Goal: Information Seeking & Learning: Learn about a topic

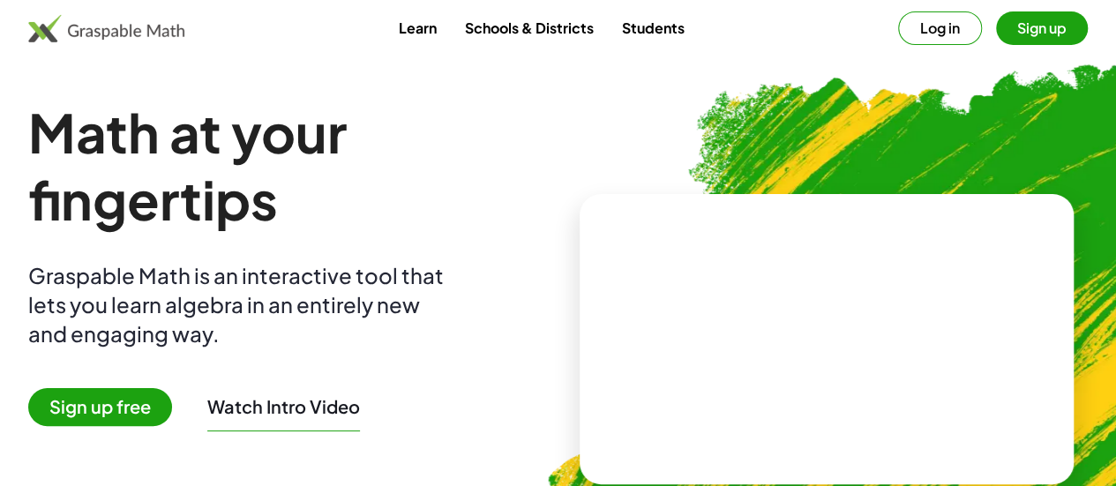
click at [898, 35] on button "Log in" at bounding box center [940, 28] width 84 height 34
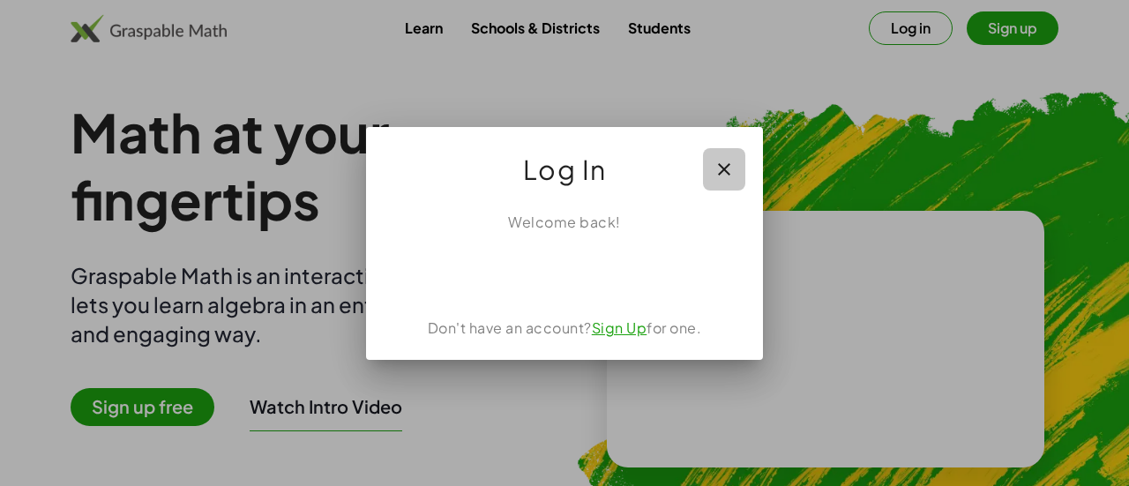
click at [726, 169] on icon "button" at bounding box center [724, 169] width 21 height 21
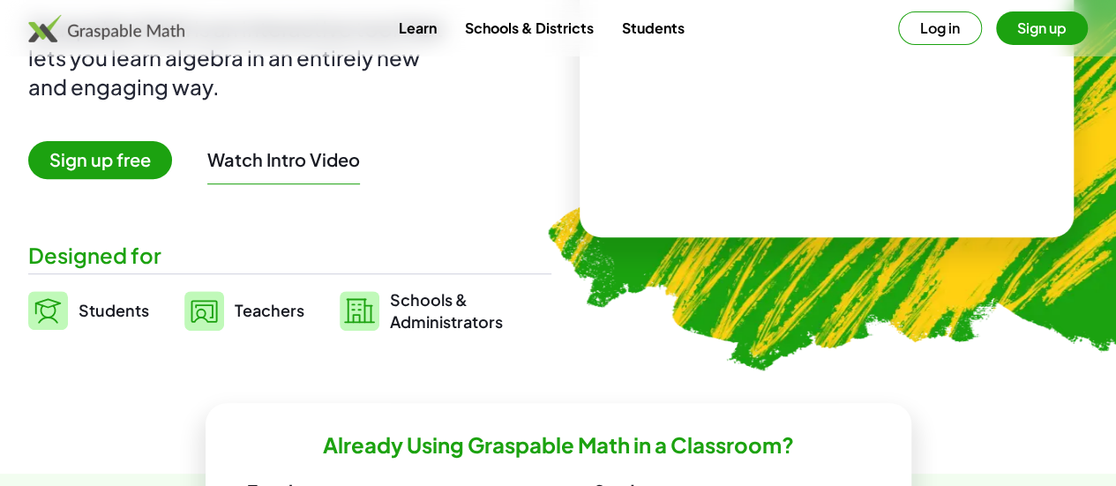
scroll to position [266, 0]
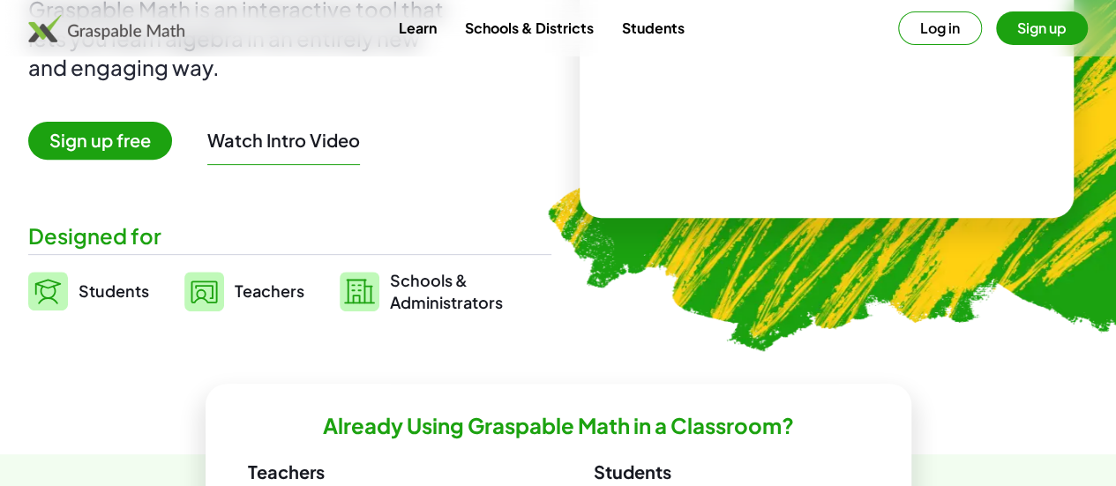
click at [136, 286] on span "Students" at bounding box center [114, 291] width 71 height 20
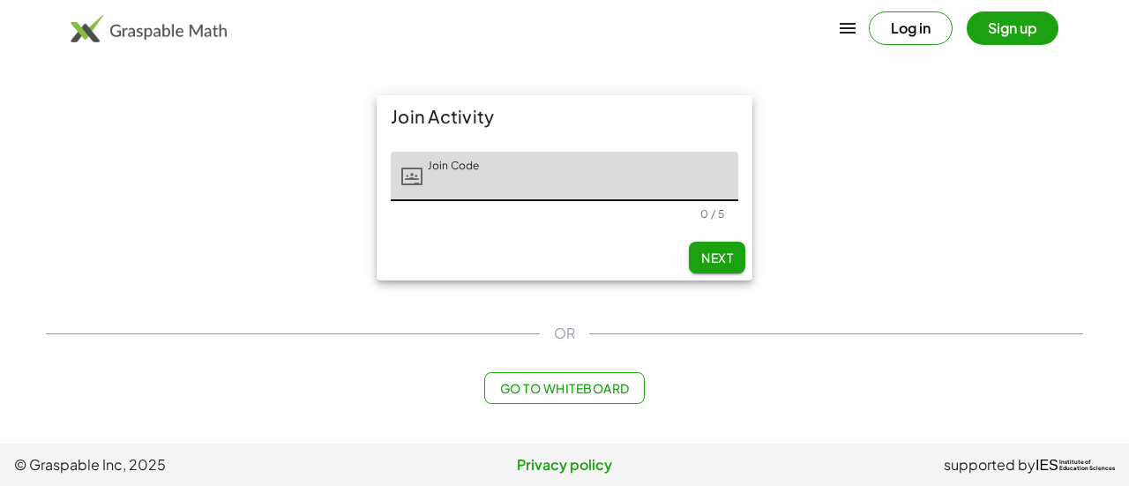
click at [604, 394] on span "Go to Whiteboard" at bounding box center [564, 388] width 130 height 16
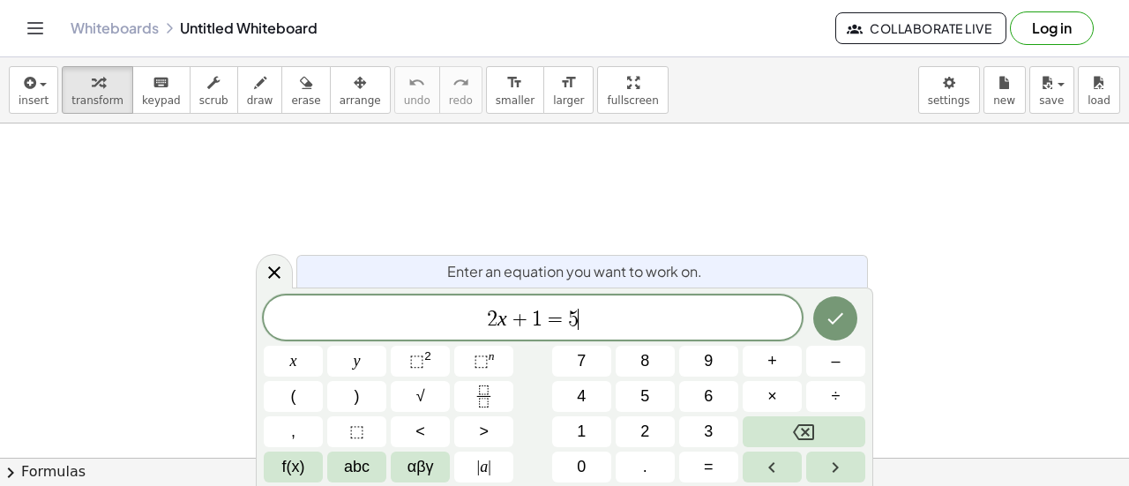
click at [635, 319] on span "2 x + 1 = 5 ​" at bounding box center [533, 319] width 538 height 25
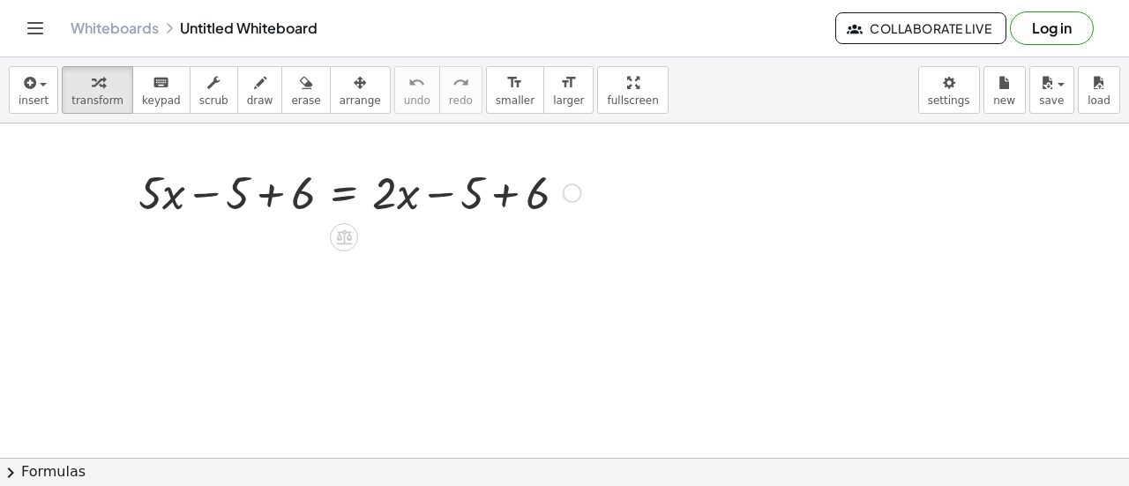
click at [271, 192] on div at bounding box center [360, 191] width 461 height 60
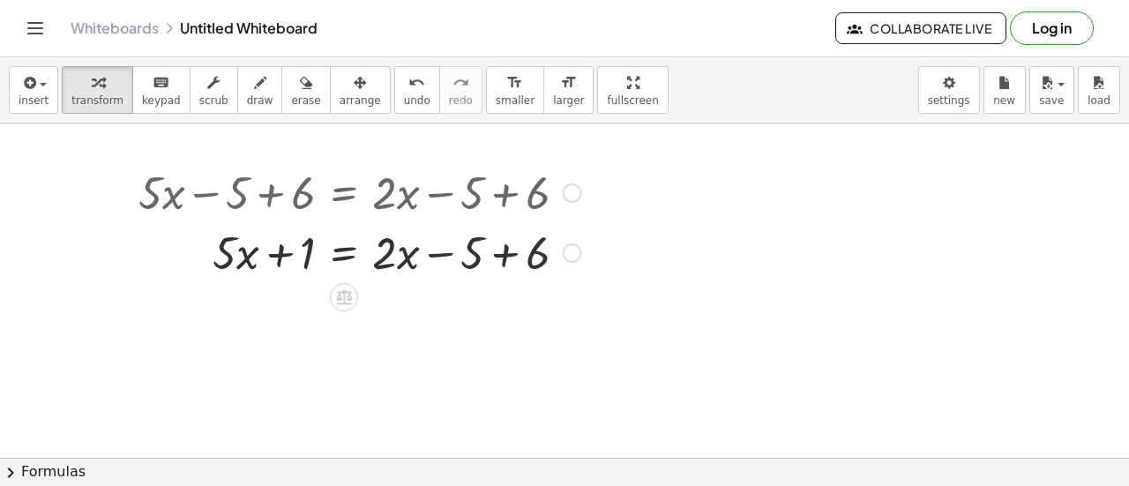
click at [508, 258] on div at bounding box center [360, 251] width 461 height 60
click at [409, 84] on icon "undo" at bounding box center [417, 82] width 17 height 21
click at [233, 258] on div at bounding box center [397, 251] width 535 height 60
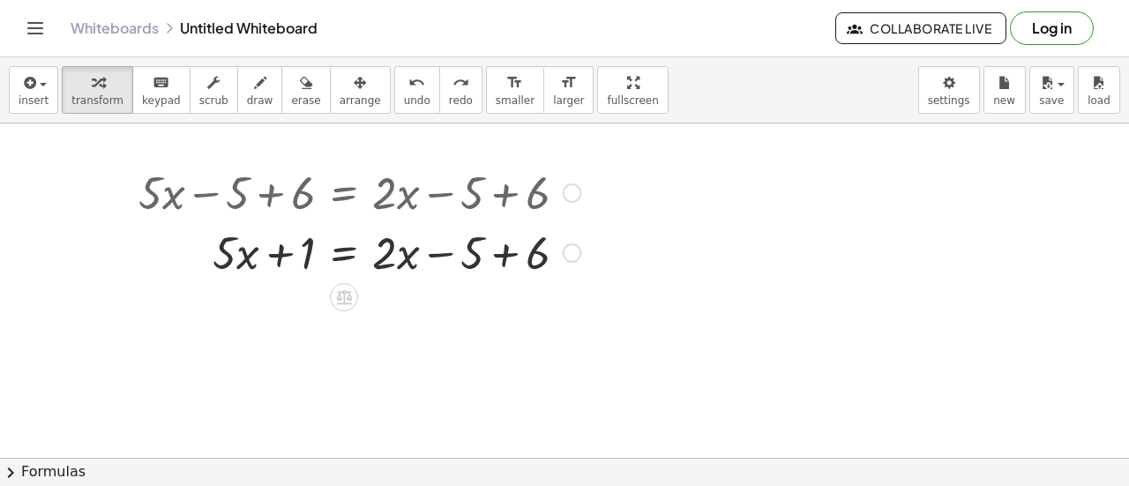
click at [233, 258] on div at bounding box center [397, 251] width 535 height 60
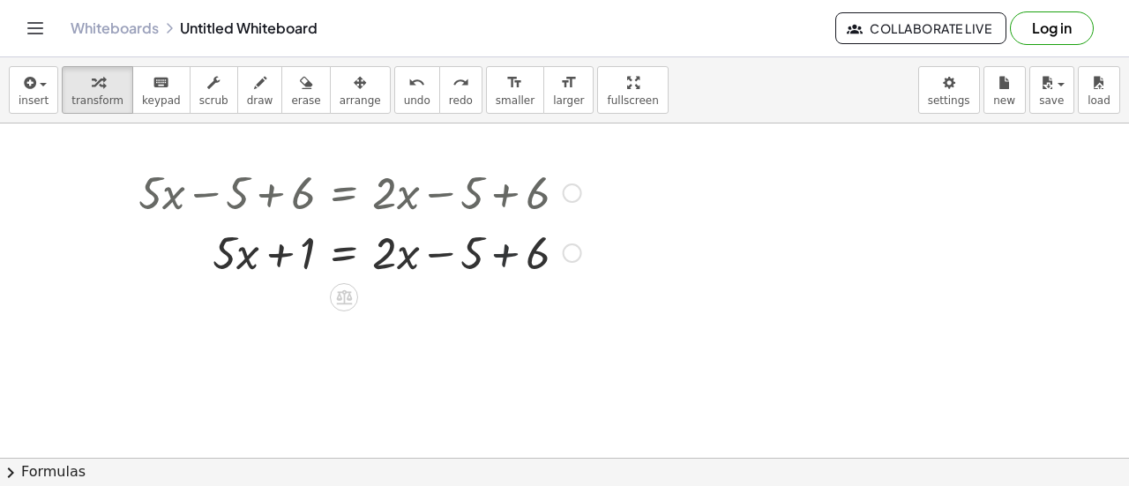
click at [502, 254] on div at bounding box center [397, 251] width 535 height 60
click at [394, 91] on button "undo undo" at bounding box center [417, 90] width 46 height 48
drag, startPoint x: 313, startPoint y: 255, endPoint x: 286, endPoint y: 262, distance: 28.2
click at [286, 262] on div at bounding box center [397, 251] width 535 height 60
click at [508, 254] on div at bounding box center [397, 251] width 535 height 60
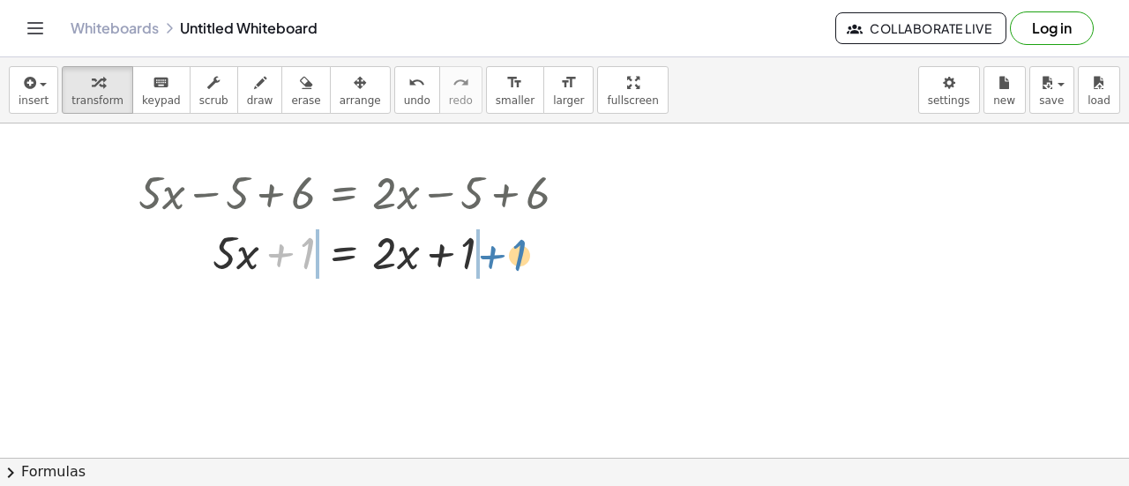
drag, startPoint x: 285, startPoint y: 251, endPoint x: 498, endPoint y: 255, distance: 212.7
click at [498, 255] on div at bounding box center [360, 251] width 461 height 60
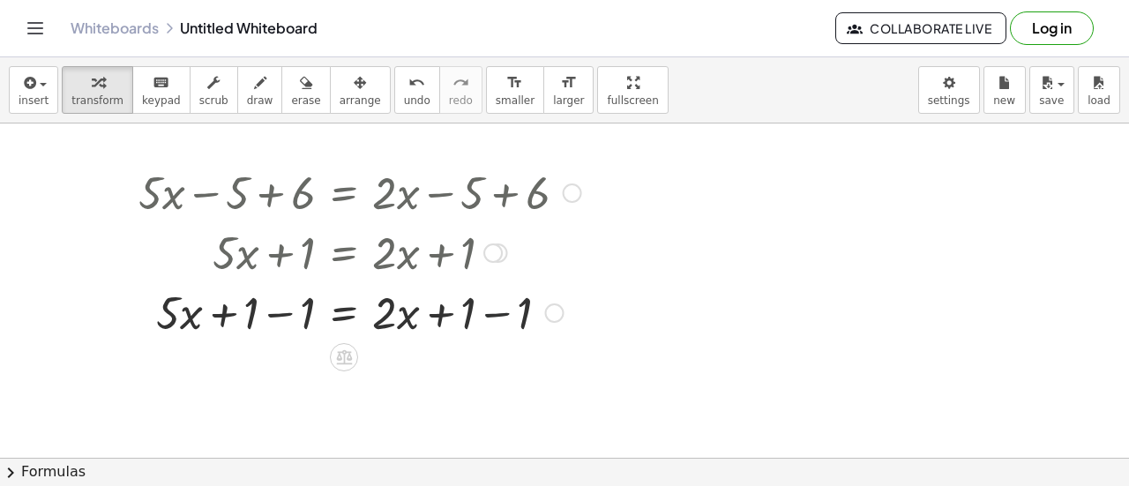
click at [512, 322] on div at bounding box center [360, 311] width 461 height 60
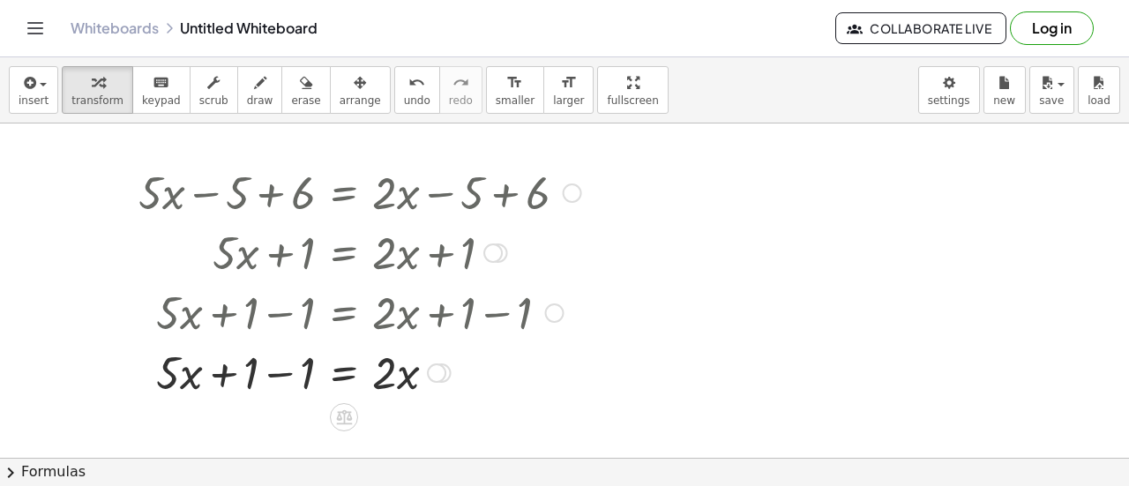
click at [274, 379] on div at bounding box center [360, 371] width 461 height 60
click at [404, 94] on span "undo" at bounding box center [417, 100] width 26 height 12
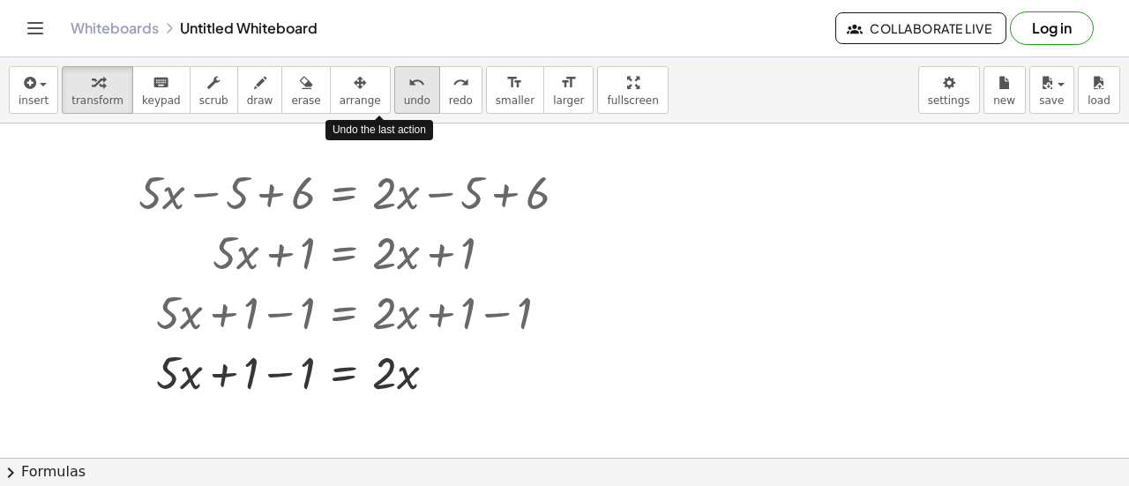
click at [404, 94] on span "undo" at bounding box center [417, 100] width 26 height 12
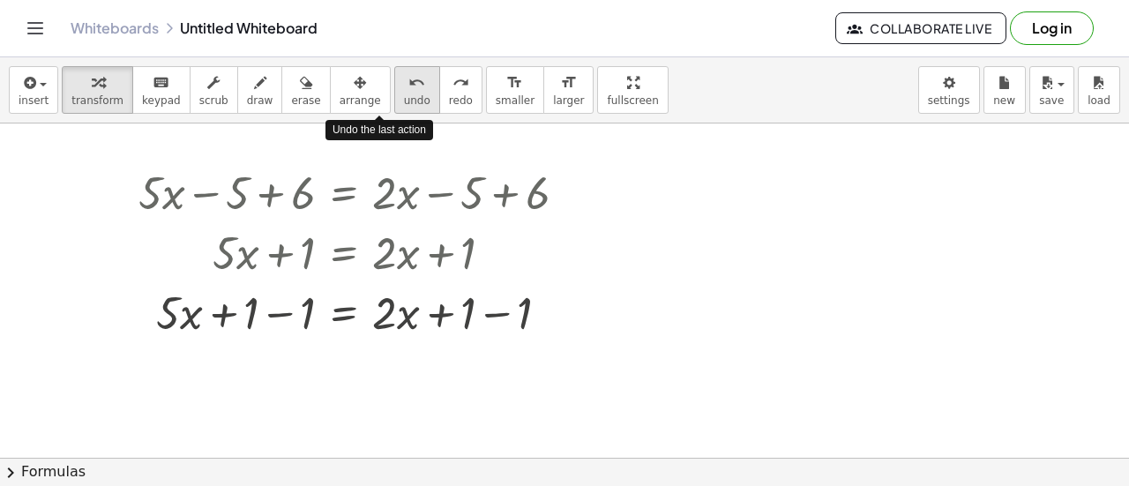
click at [404, 94] on span "undo" at bounding box center [417, 100] width 26 height 12
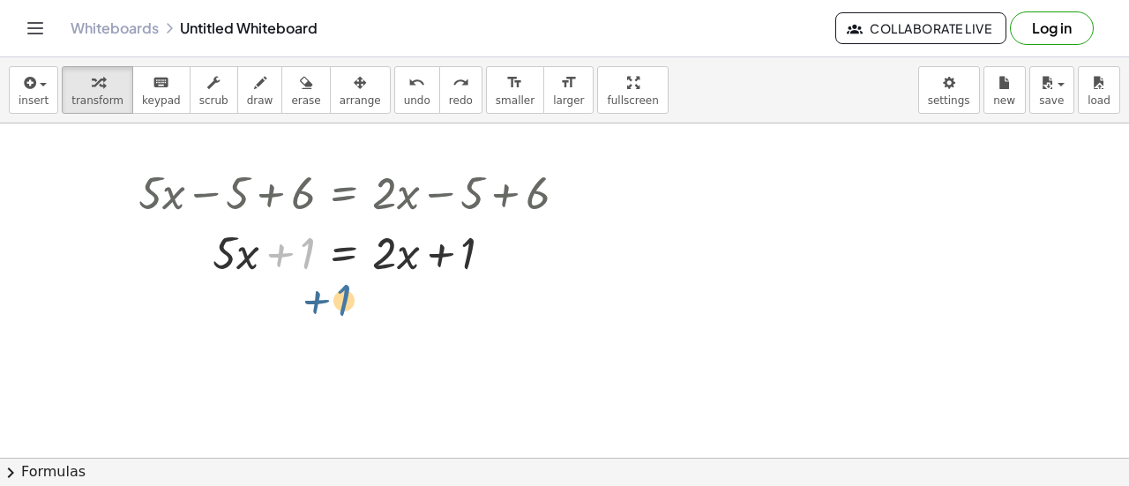
drag, startPoint x: 309, startPoint y: 251, endPoint x: 345, endPoint y: 296, distance: 57.7
drag, startPoint x: 280, startPoint y: 254, endPoint x: 422, endPoint y: 281, distance: 144.7
click at [422, 281] on div "+ · 5 · x − 5 + 6 = + · 2 · x − 5 + 6 + · 5 · x + 1 = + · 2 · x − 5 + 6 + 1 + ·…" at bounding box center [353, 221] width 483 height 129
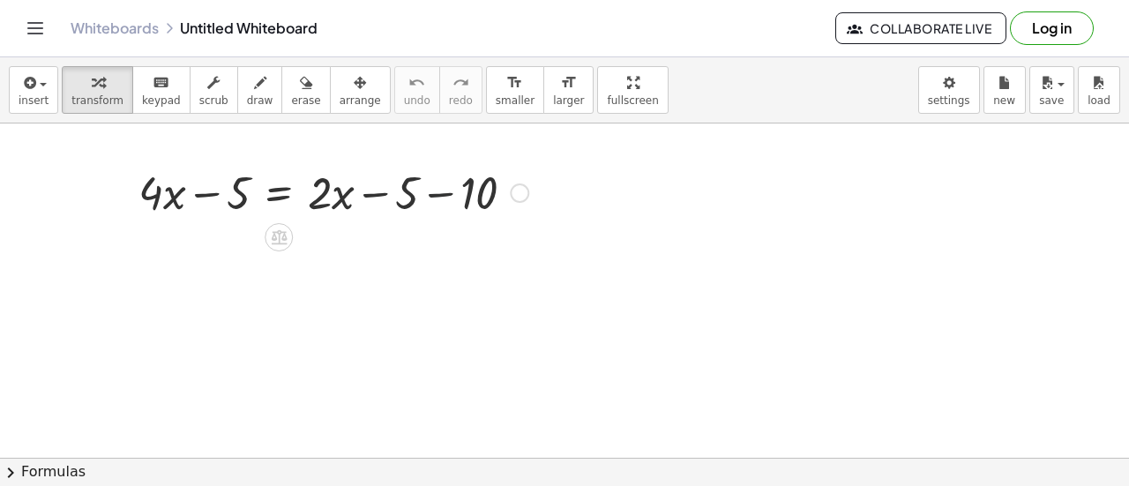
click at [454, 183] on div at bounding box center [334, 191] width 408 height 60
click at [279, 193] on div "+ · 4 · x − 5 = + · 2 · x − 5 − 10 15" at bounding box center [279, 193] width 0 height 0
click at [454, 184] on div "Transform line Copy line as LaTeX Copy derivation as LaTeX Expand new lines: On" at bounding box center [451, 193] width 19 height 19
click at [340, 86] on div "button" at bounding box center [360, 81] width 41 height 21
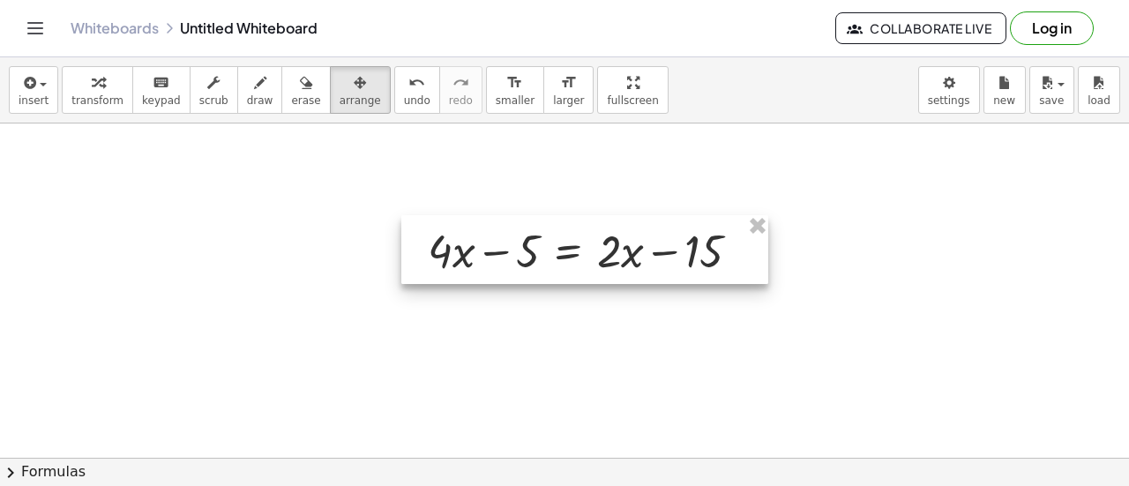
drag, startPoint x: 228, startPoint y: 174, endPoint x: 591, endPoint y: 237, distance: 369.0
click at [591, 237] on div at bounding box center [584, 249] width 367 height 69
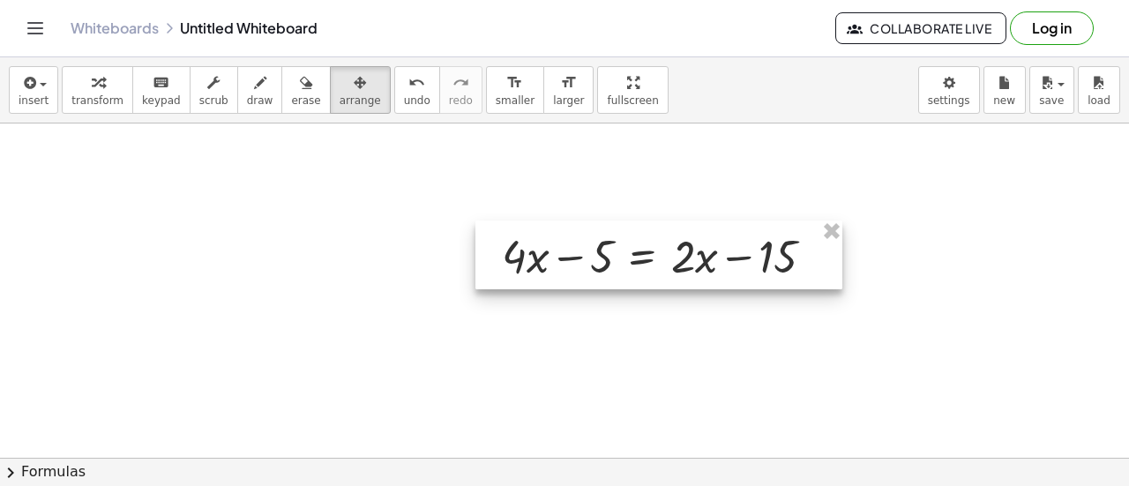
click at [591, 237] on div at bounding box center [659, 255] width 367 height 69
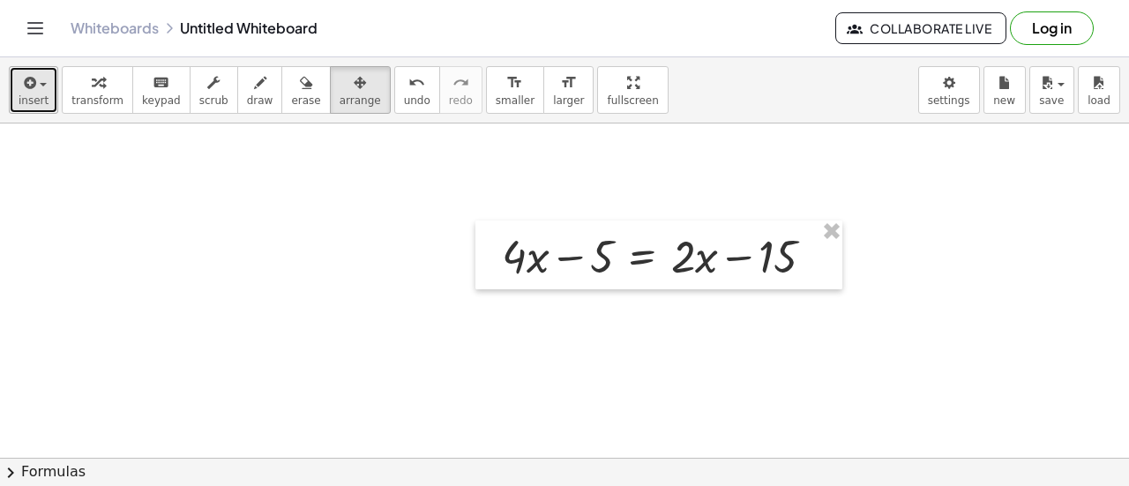
click at [39, 100] on span "insert" at bounding box center [34, 100] width 30 height 12
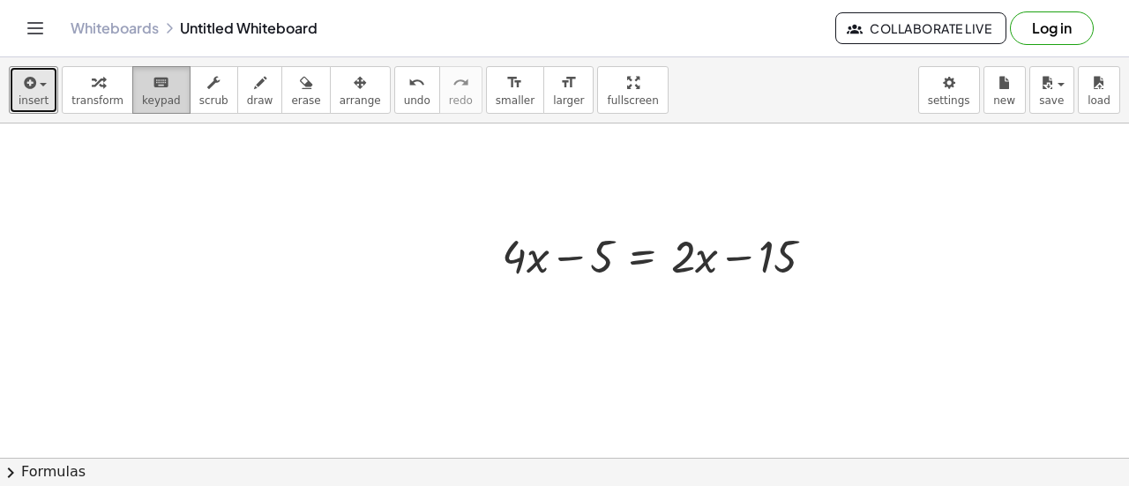
click at [157, 110] on button "keyboard keypad" at bounding box center [161, 90] width 58 height 48
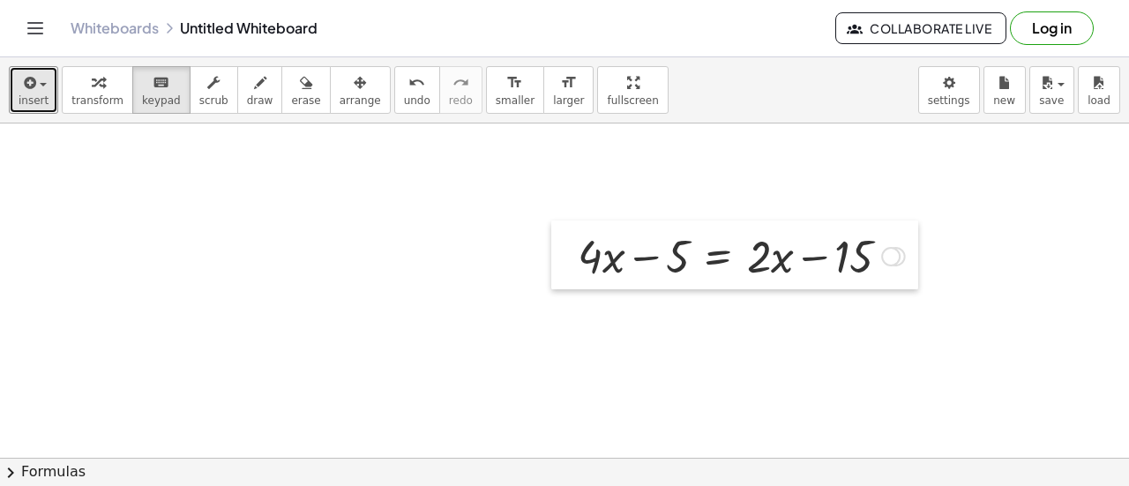
drag, startPoint x: 489, startPoint y: 240, endPoint x: 434, endPoint y: 206, distance: 64.6
click at [551, 221] on div at bounding box center [564, 255] width 26 height 69
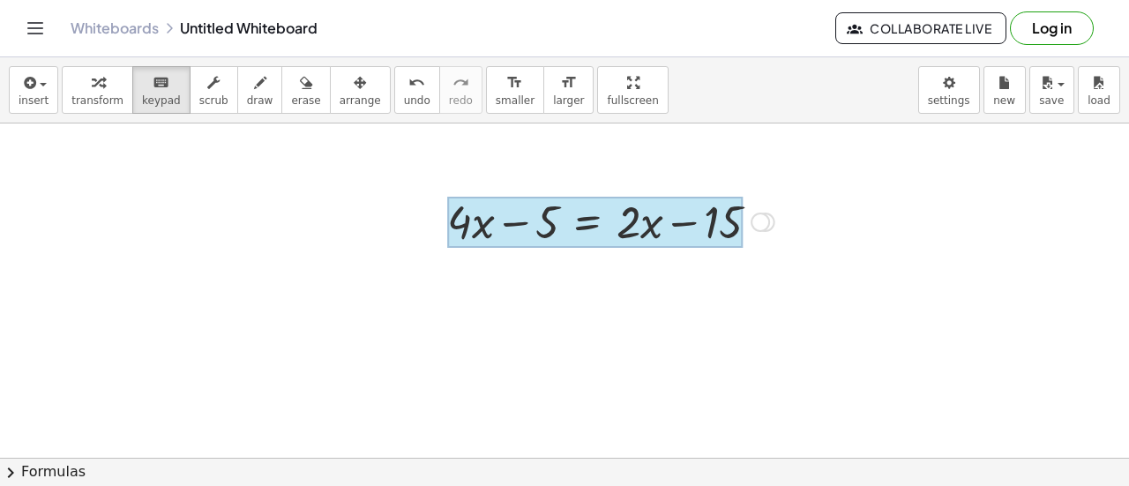
drag, startPoint x: 459, startPoint y: 228, endPoint x: 594, endPoint y: 230, distance: 135.0
click at [589, 227] on div at bounding box center [595, 222] width 296 height 51
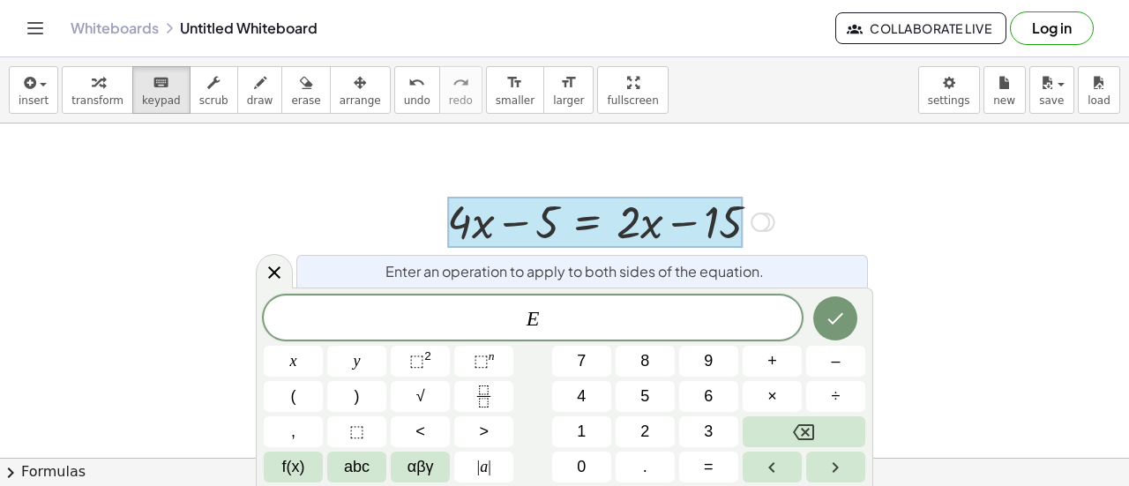
drag, startPoint x: 589, startPoint y: 227, endPoint x: 465, endPoint y: 191, distance: 129.3
click at [465, 191] on div at bounding box center [611, 221] width 345 height 60
click at [394, 91] on button "undo undo" at bounding box center [417, 90] width 46 height 48
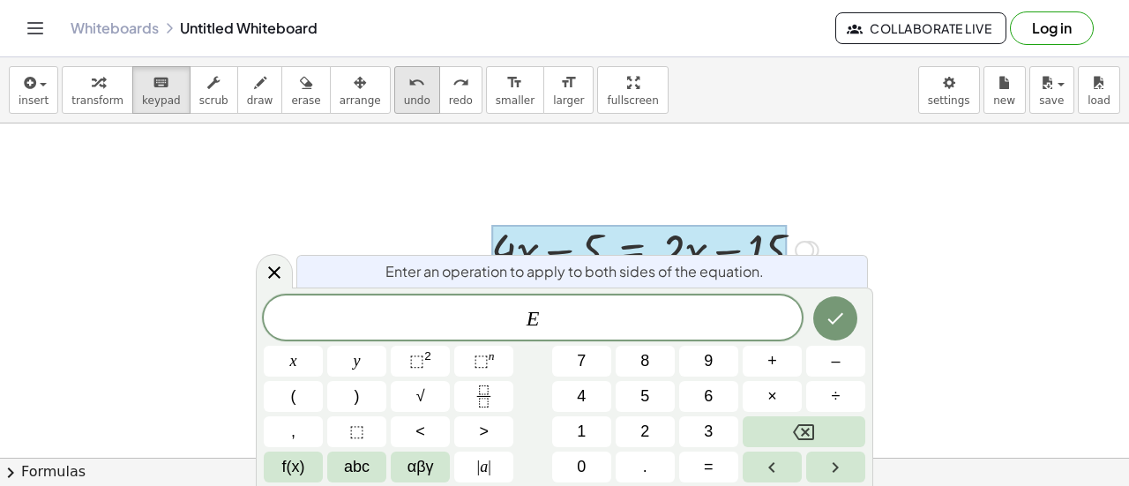
click at [394, 91] on button "undo undo" at bounding box center [417, 90] width 46 height 48
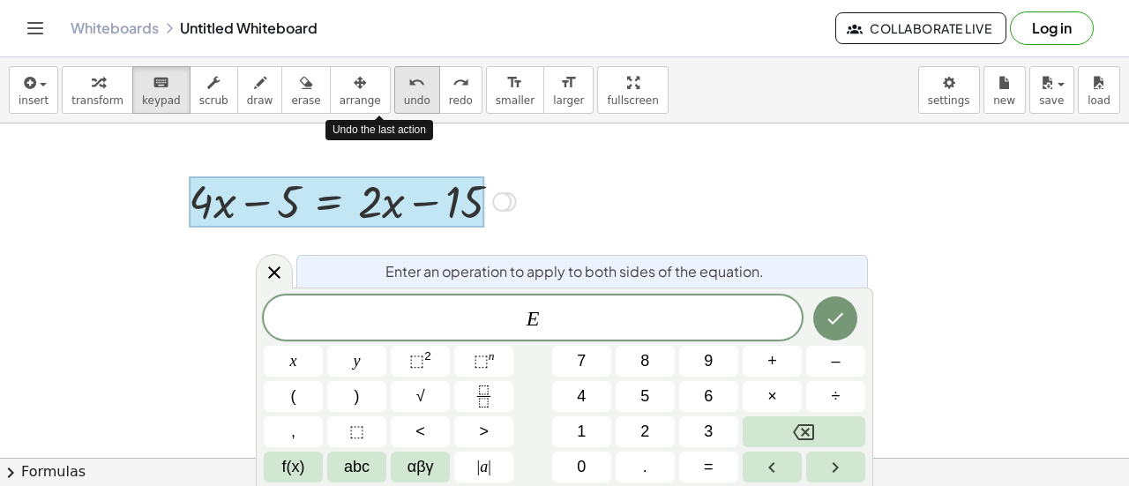
click at [394, 91] on button "undo undo" at bounding box center [417, 90] width 46 height 48
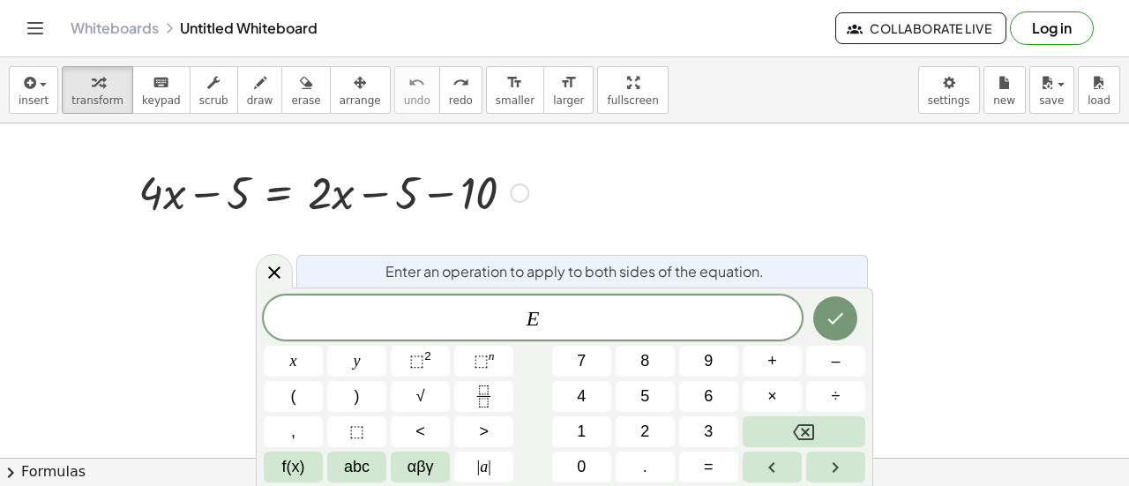
click at [741, 322] on span "E" at bounding box center [533, 319] width 538 height 25
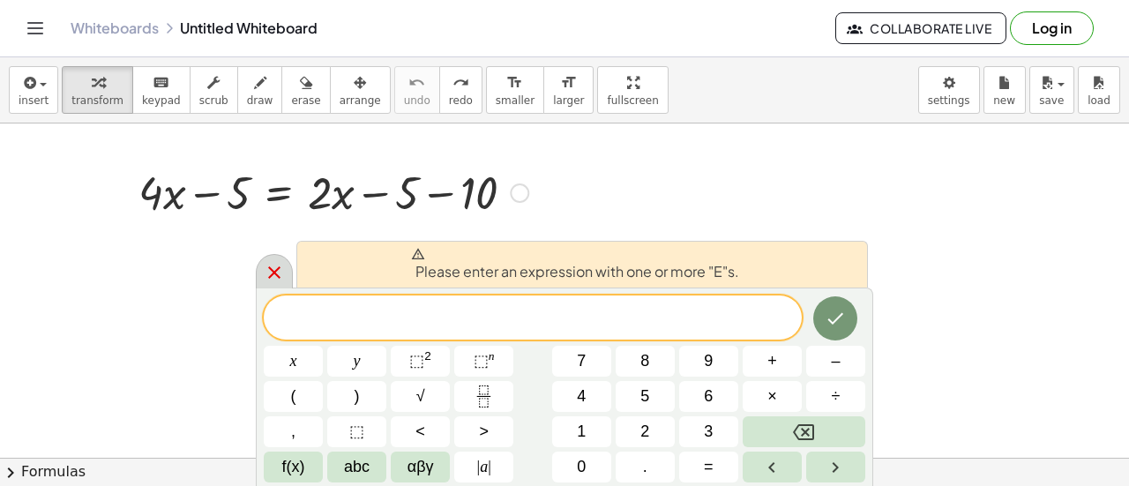
click at [271, 278] on icon at bounding box center [274, 272] width 21 height 21
